Goal: Task Accomplishment & Management: Manage account settings

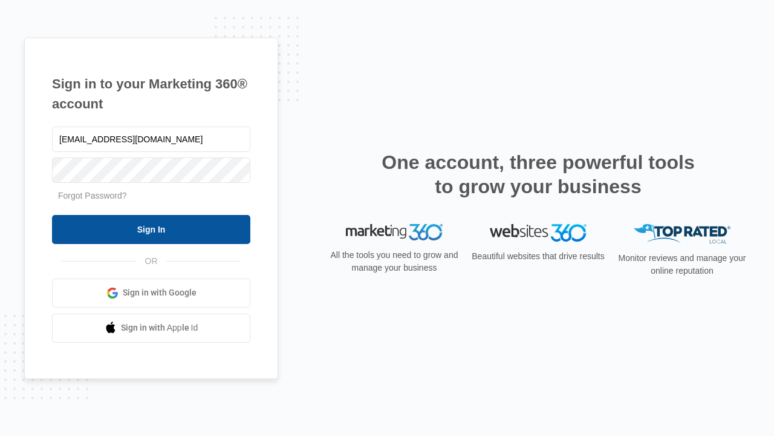
click at [151, 229] on input "Sign In" at bounding box center [151, 229] width 198 height 29
